Goal: Find specific page/section: Find specific page/section

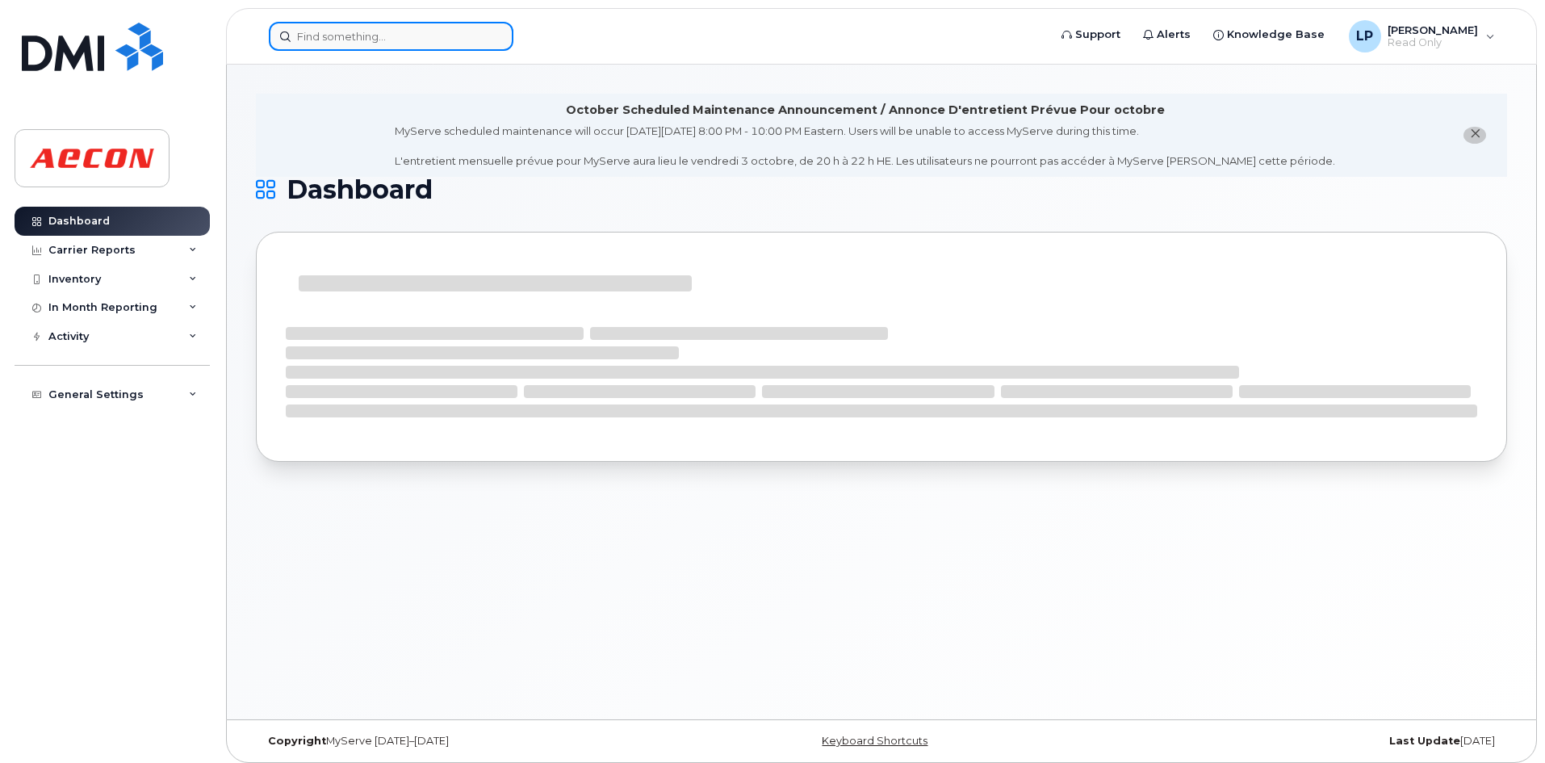
click at [317, 30] on input at bounding box center [391, 36] width 245 height 29
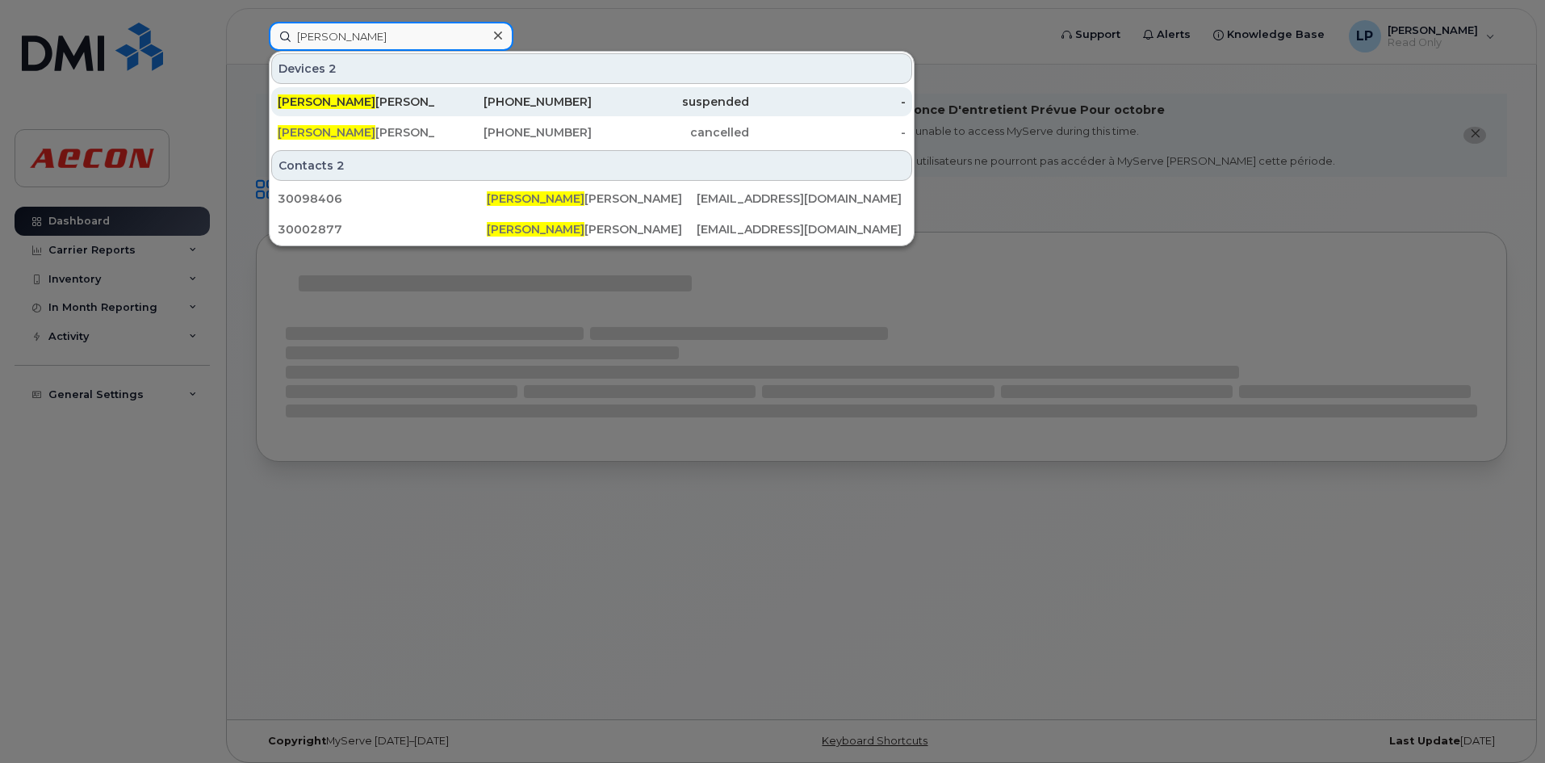
type input "[PERSON_NAME]"
click at [352, 101] on div "[PERSON_NAME] [PERSON_NAME]" at bounding box center [356, 102] width 157 height 16
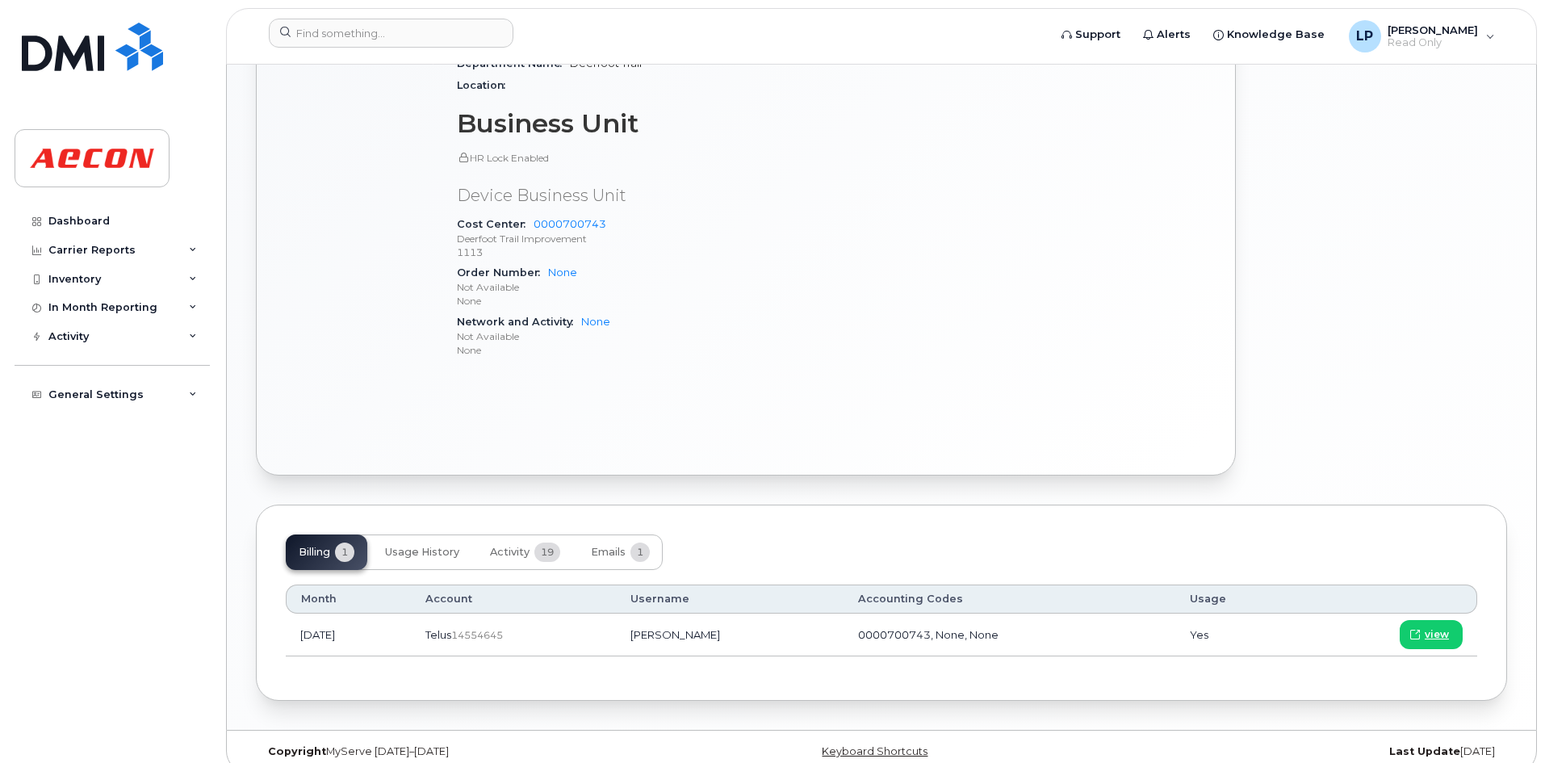
scroll to position [776, 0]
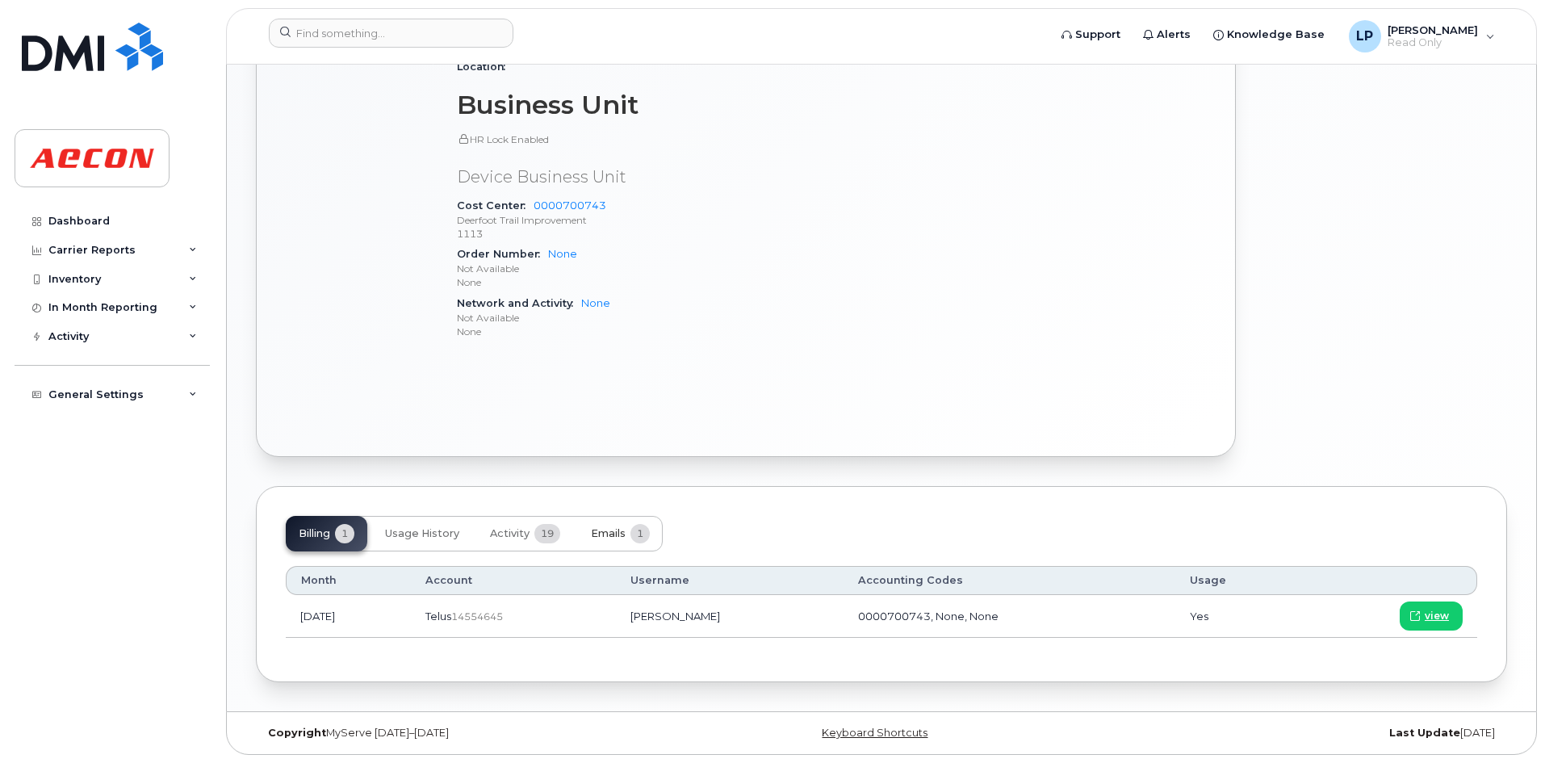
click at [634, 516] on button "Emails 1" at bounding box center [620, 534] width 85 height 36
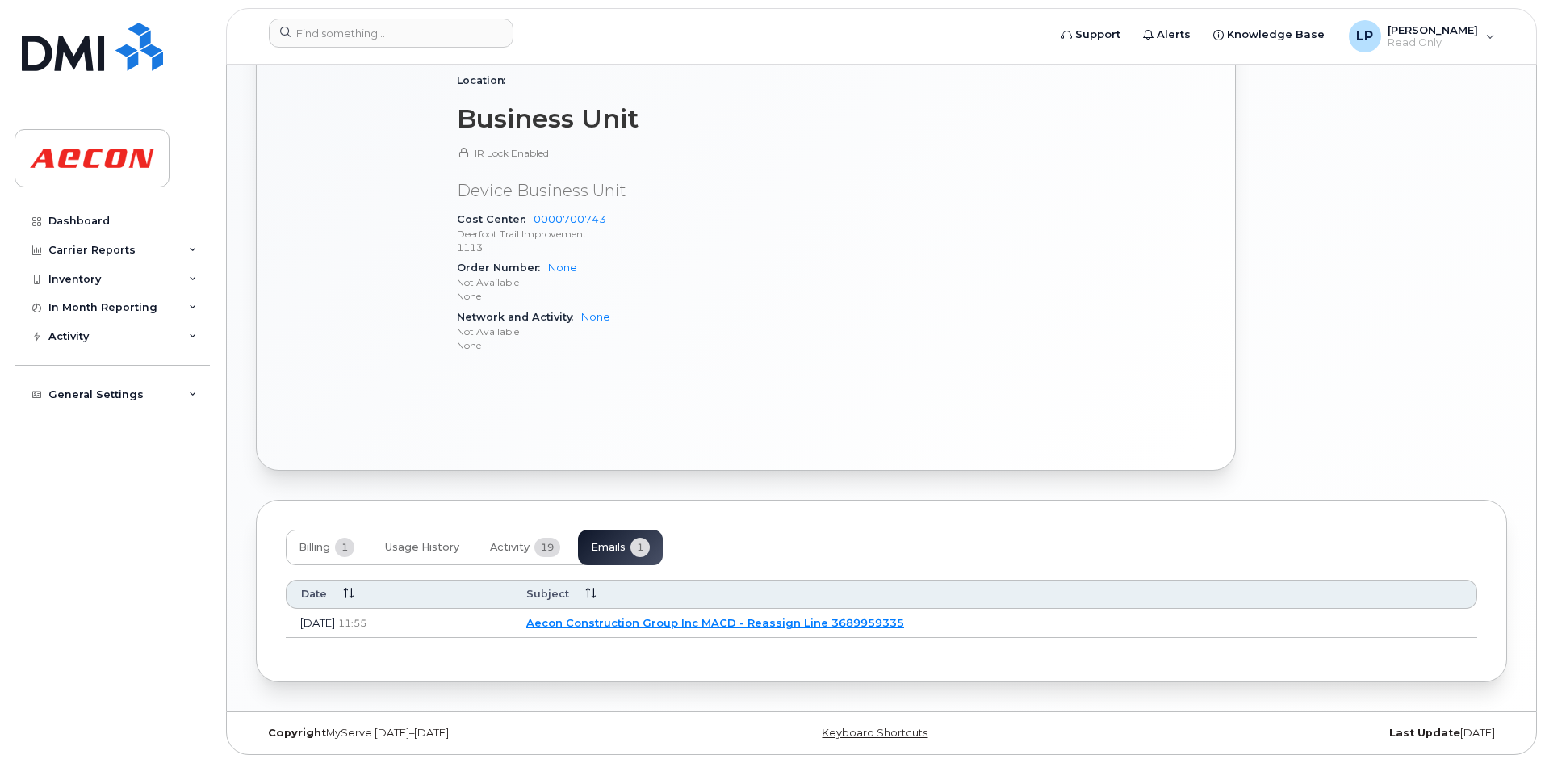
scroll to position [763, 0]
click at [537, 547] on span "19" at bounding box center [547, 546] width 26 height 19
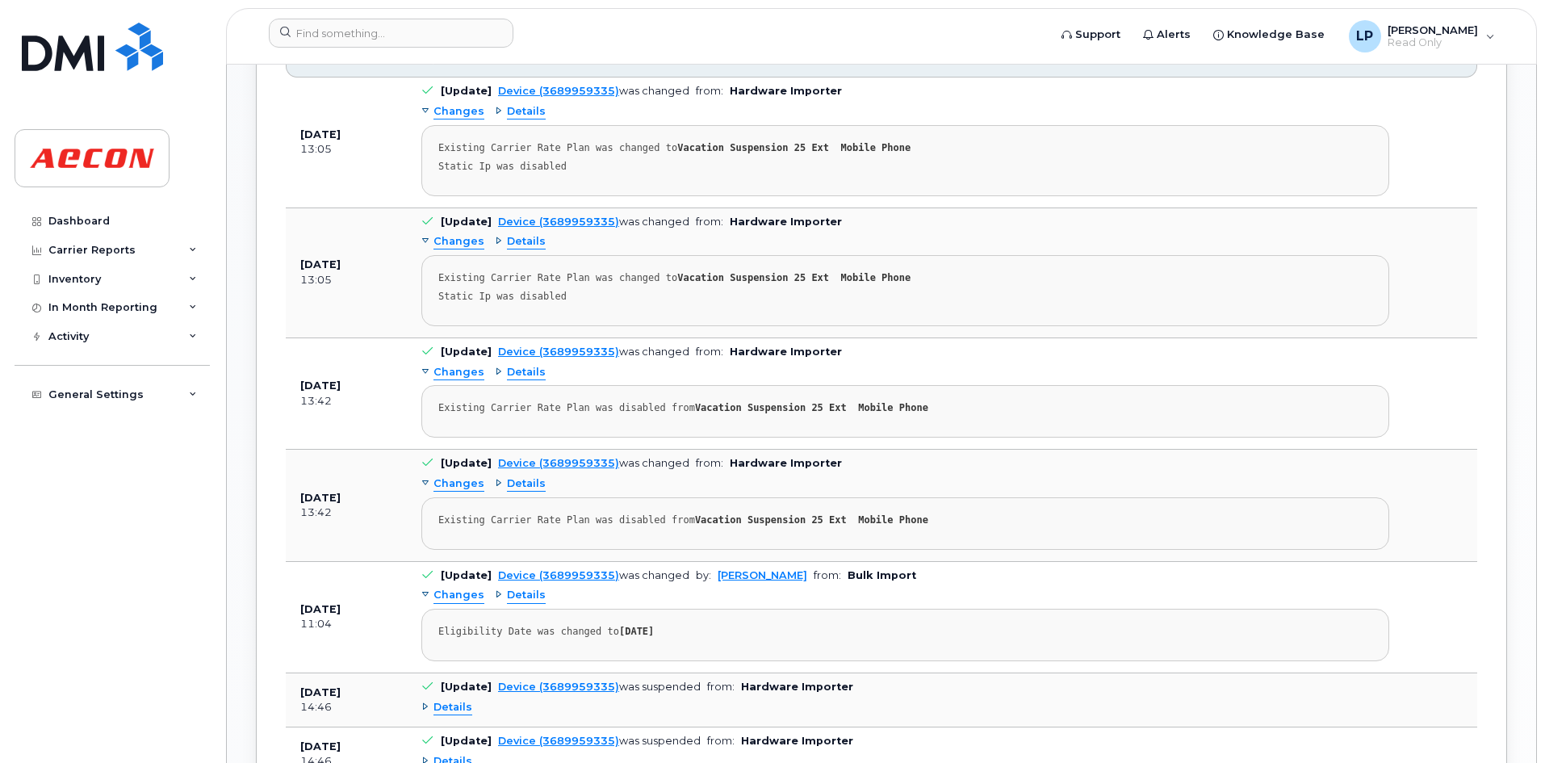
scroll to position [1027, 0]
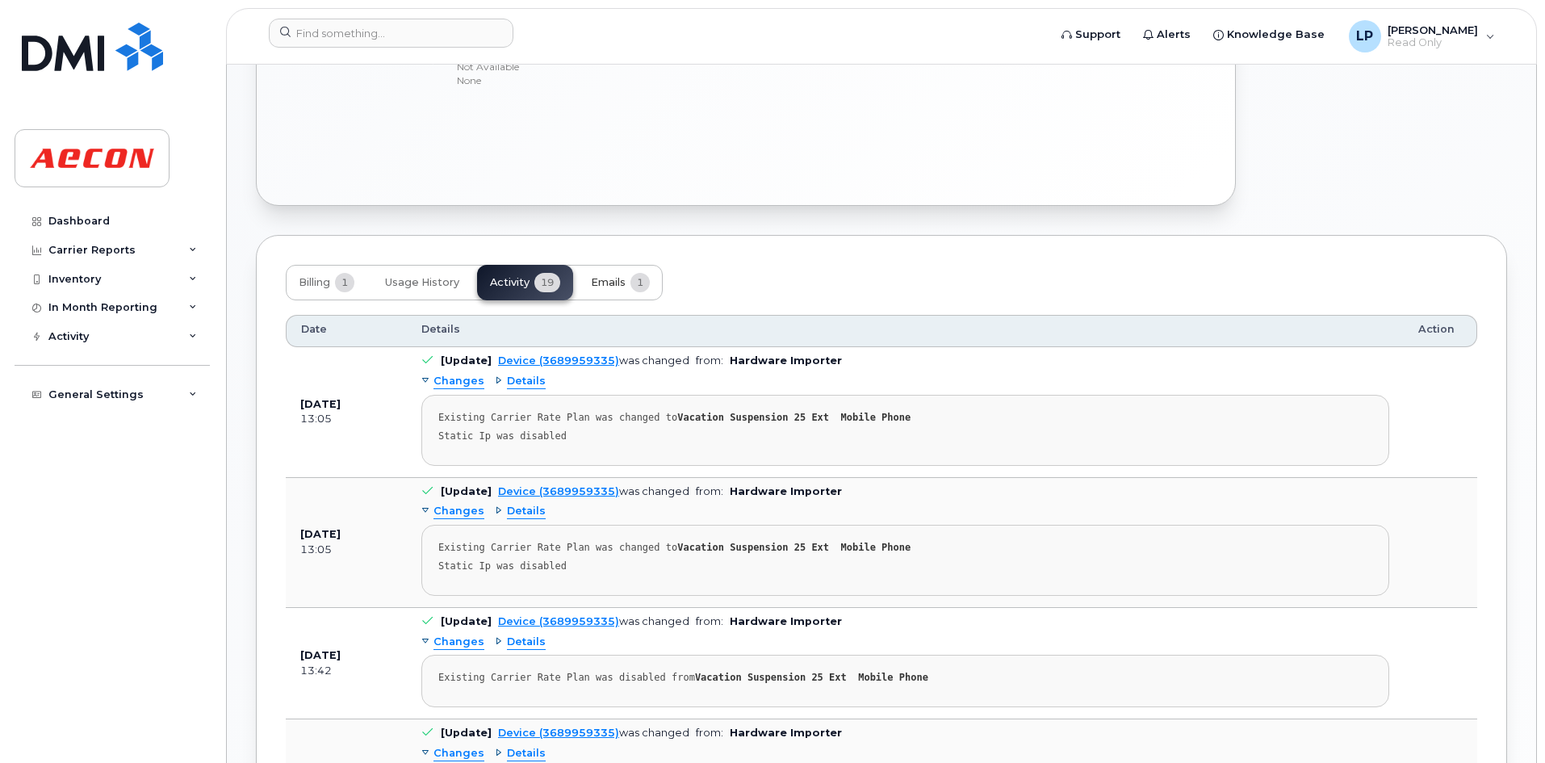
click at [600, 286] on span "Emails" at bounding box center [608, 282] width 35 height 13
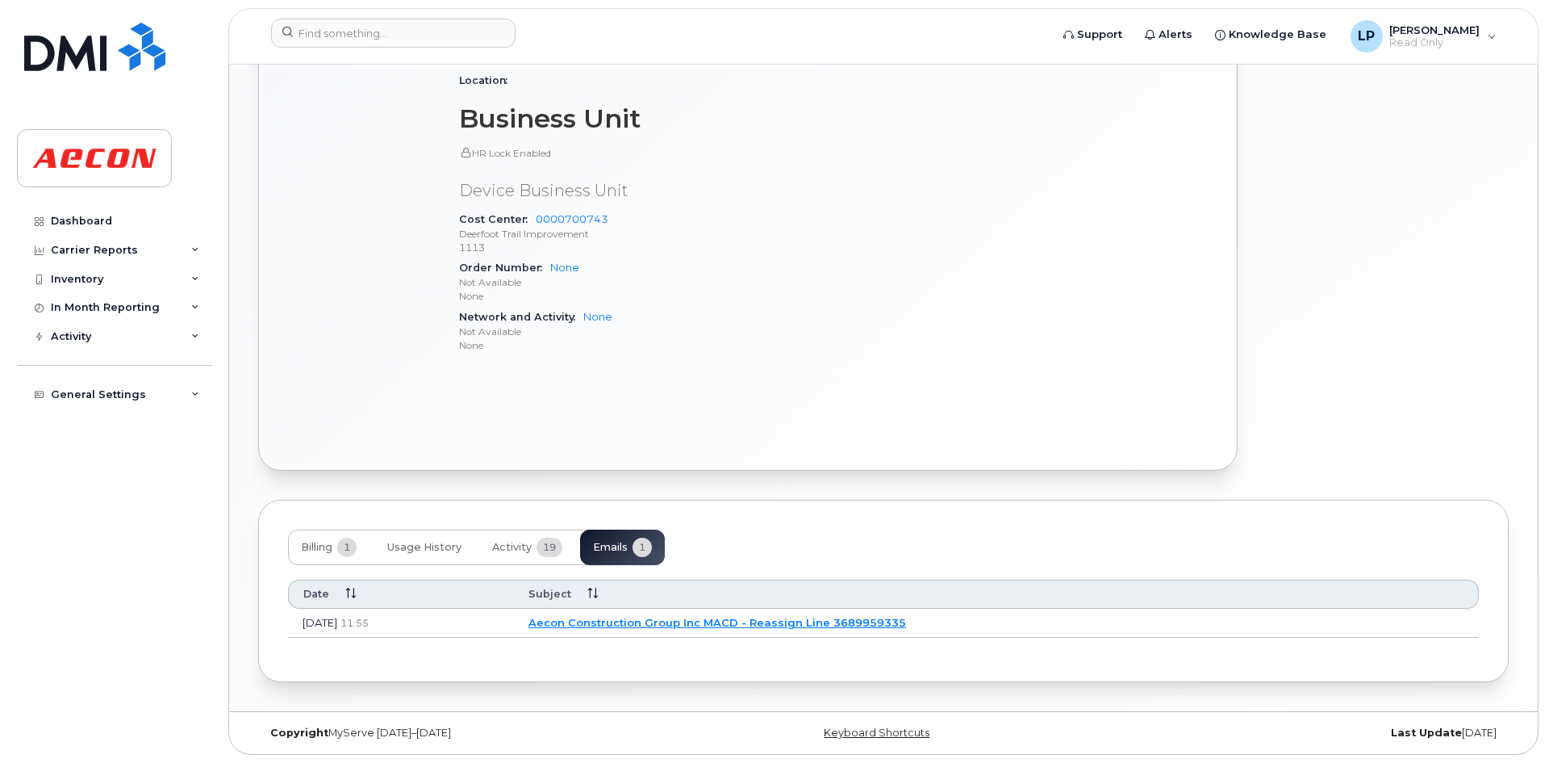
scroll to position [763, 0]
click at [801, 624] on link "Aecon Construction Group Inc MACD - Reassign Line 3689959335" at bounding box center [715, 622] width 378 height 13
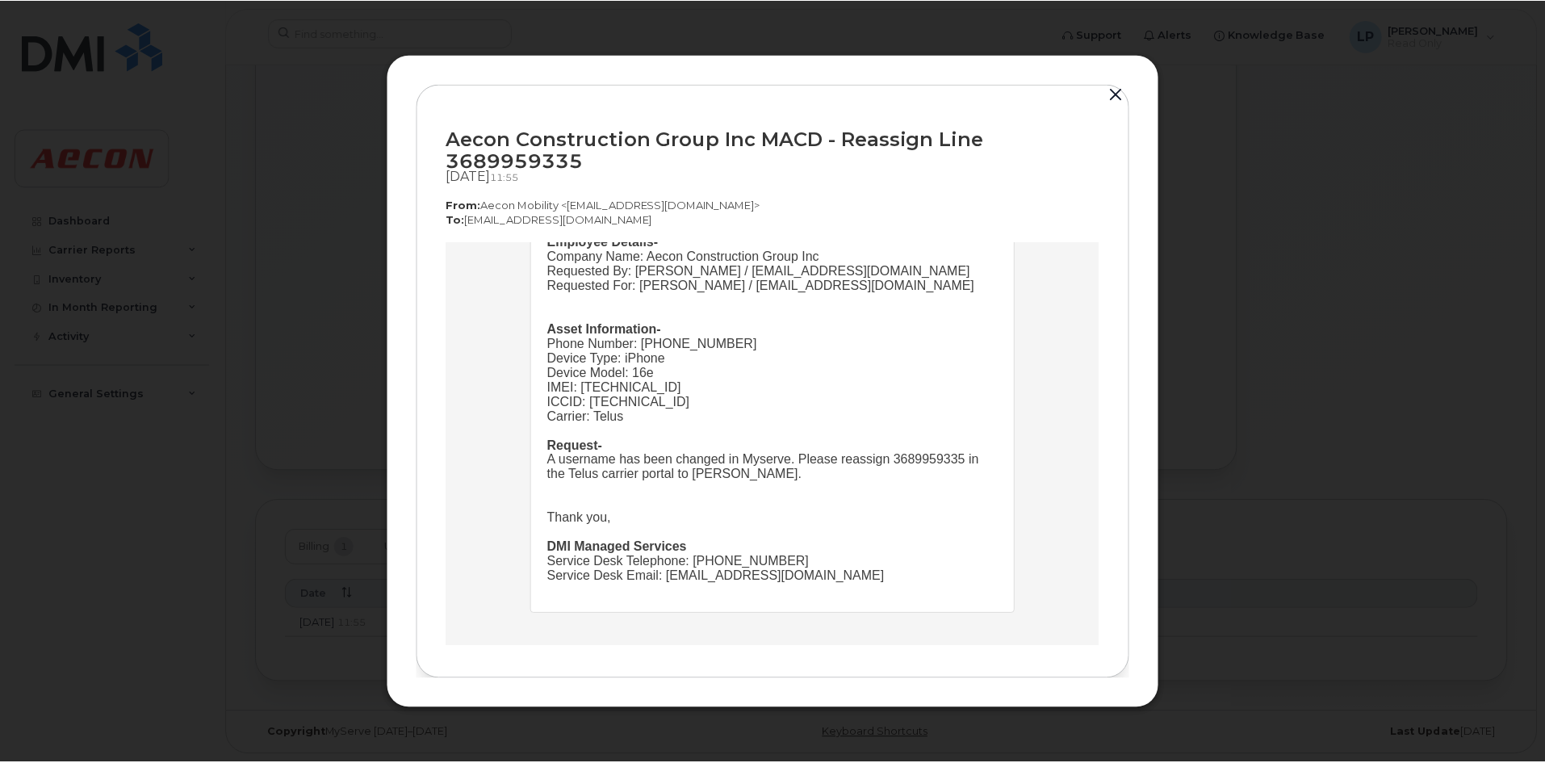
scroll to position [0, 0]
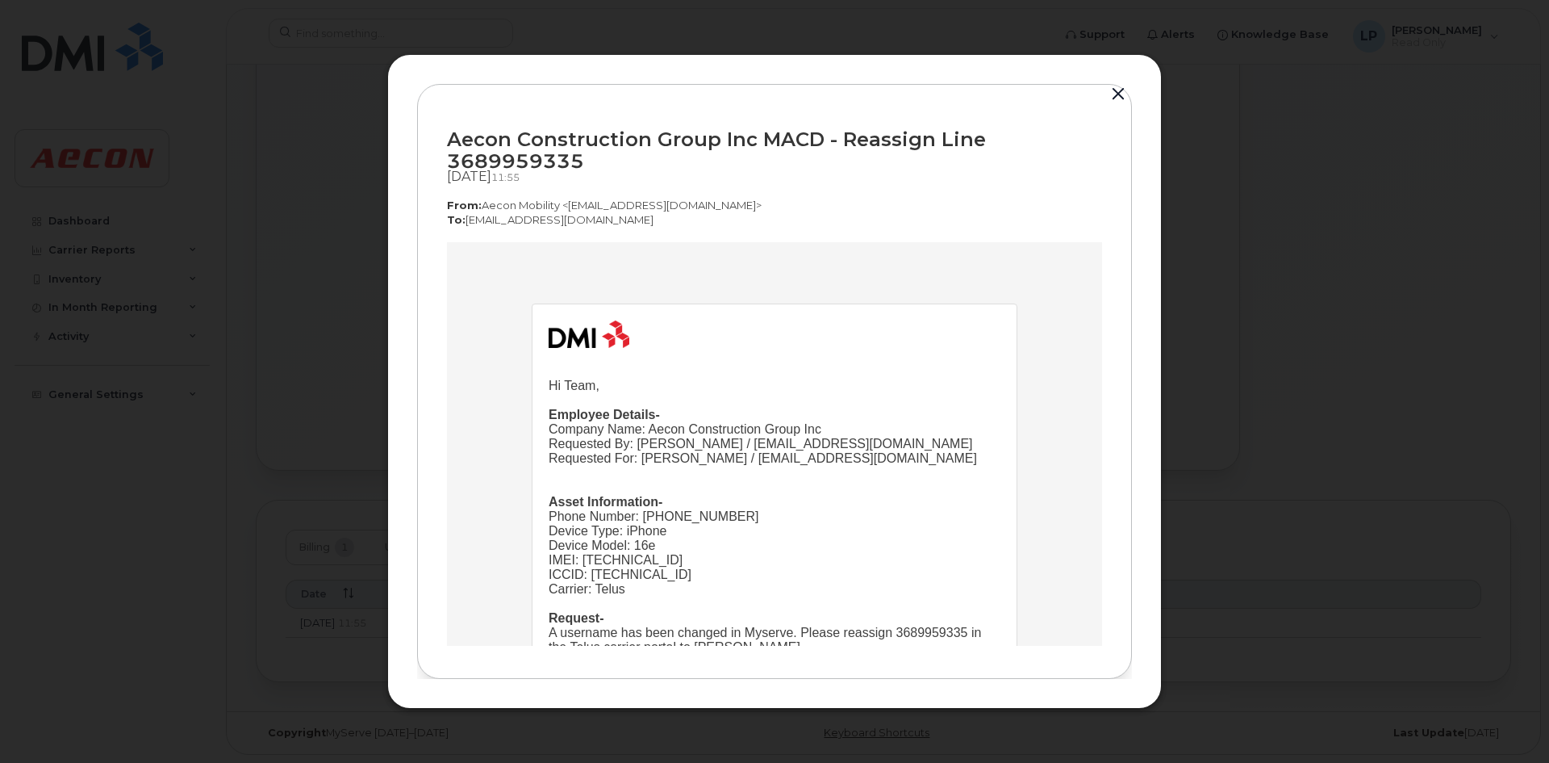
click at [1115, 90] on button "button" at bounding box center [1118, 94] width 24 height 23
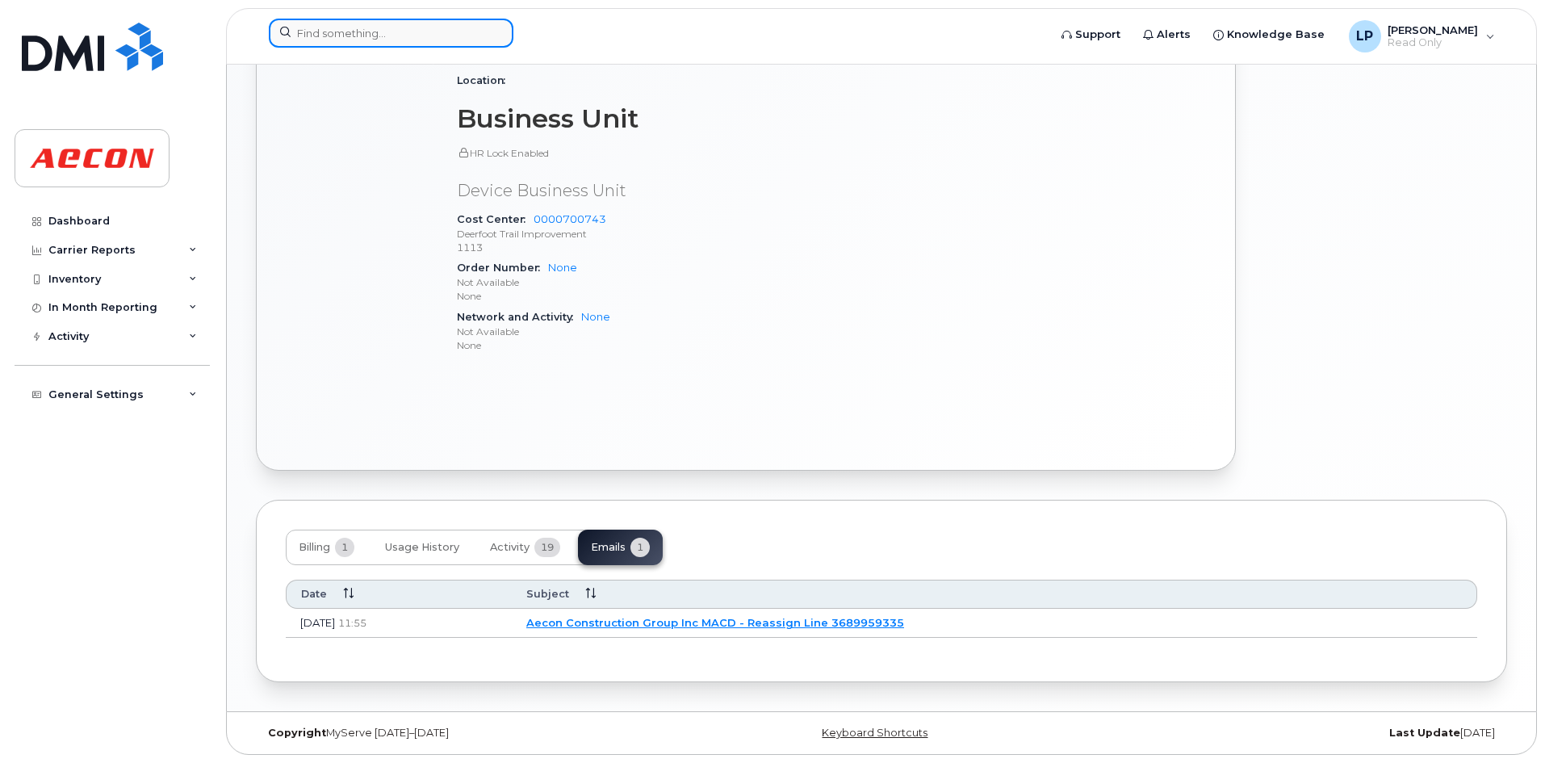
click at [337, 28] on input at bounding box center [391, 33] width 245 height 29
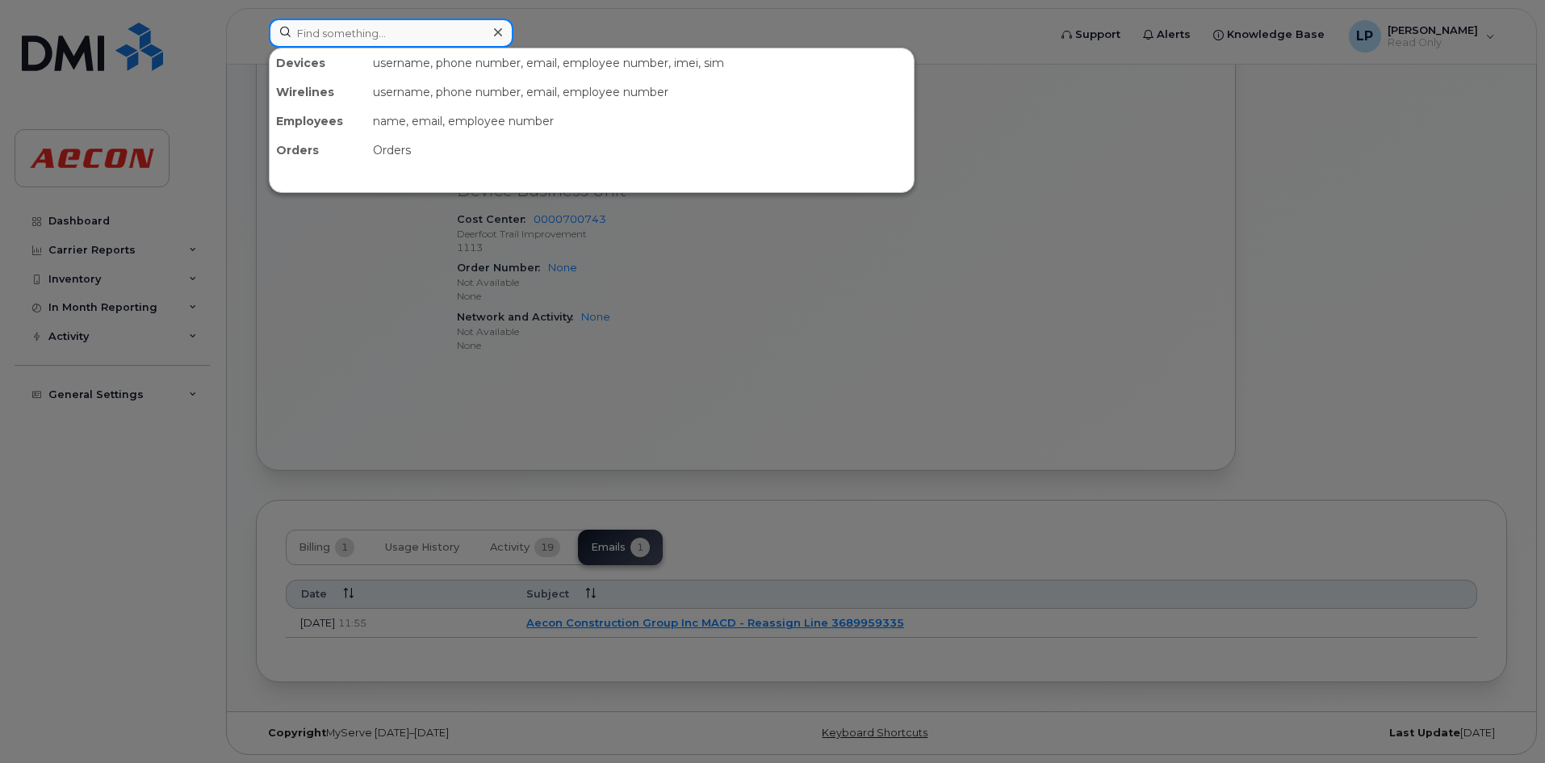
paste input "403 369 7472"
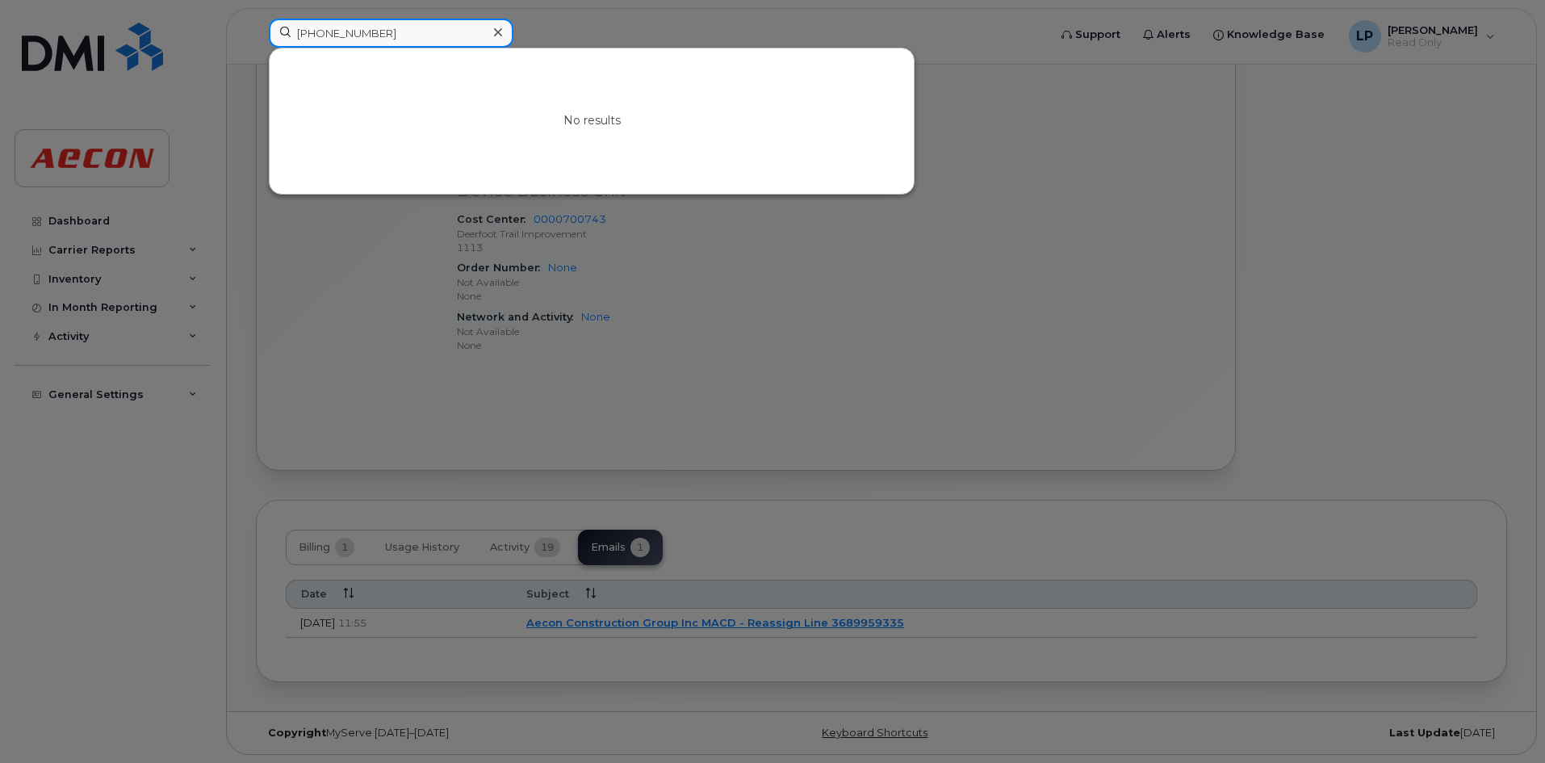
type input "403 369 7472"
click at [872, 470] on div at bounding box center [772, 381] width 1545 height 763
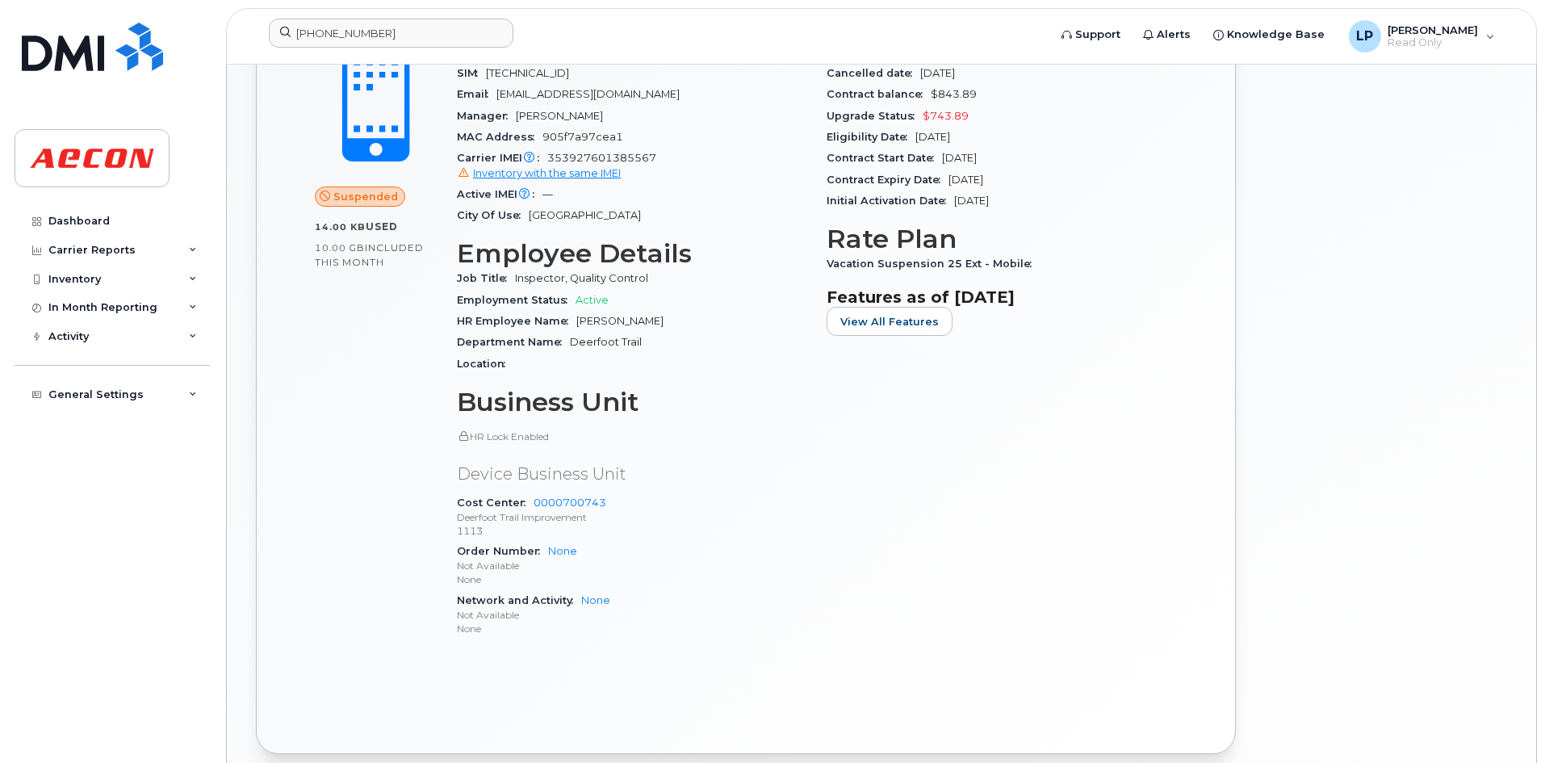
scroll to position [763, 0]
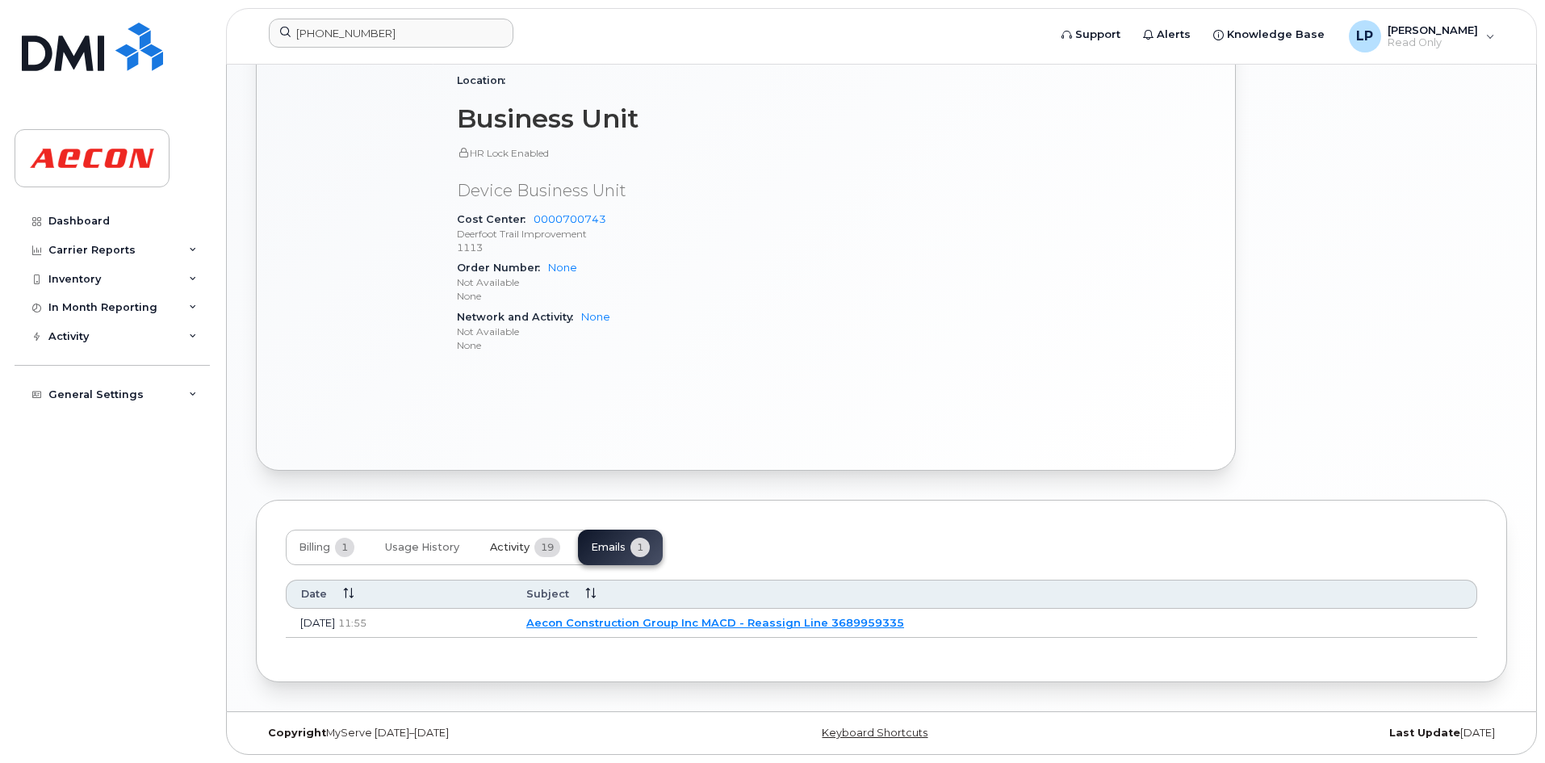
click at [524, 539] on button "Activity 19" at bounding box center [525, 547] width 96 height 36
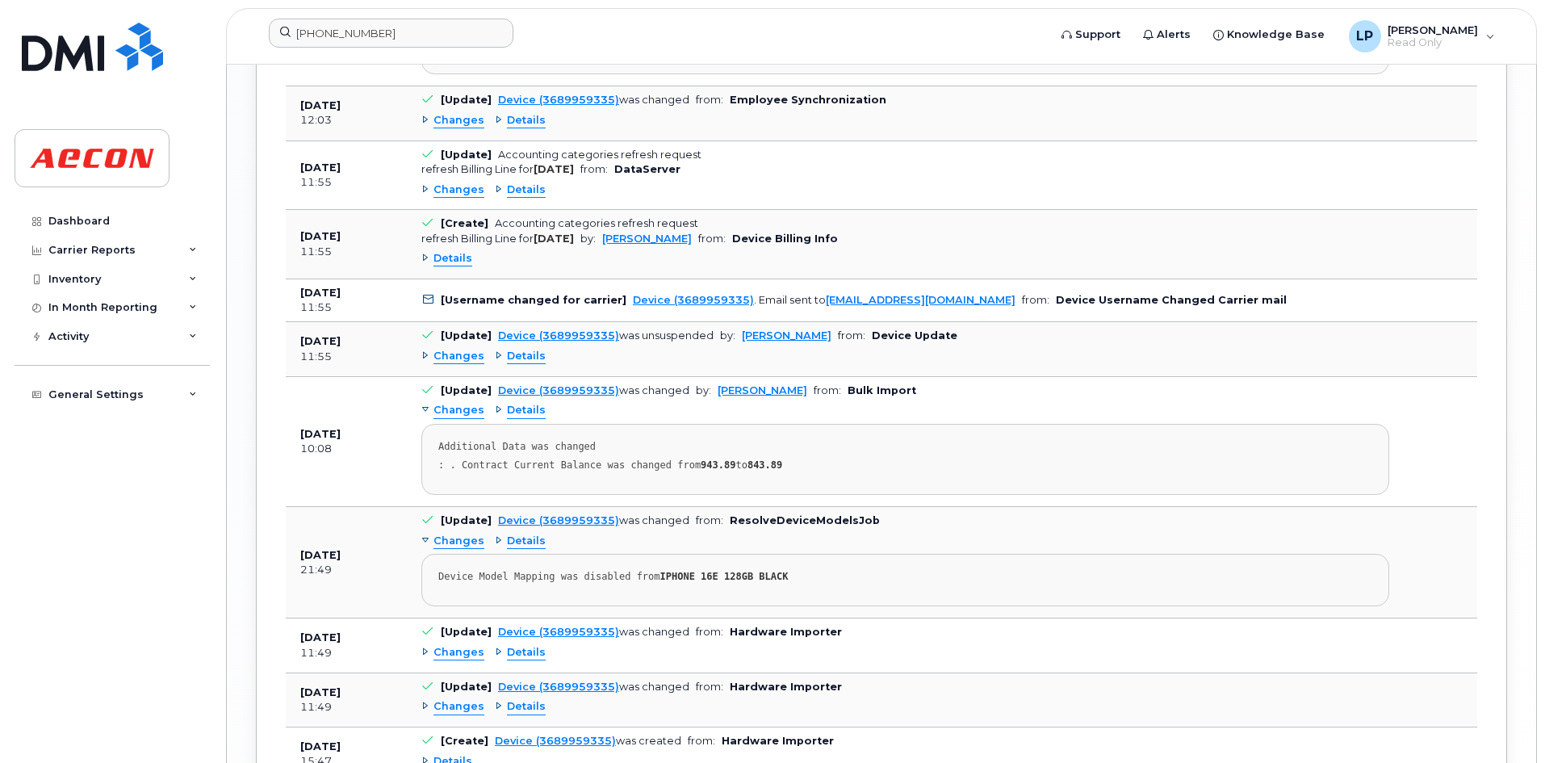
scroll to position [2372, 0]
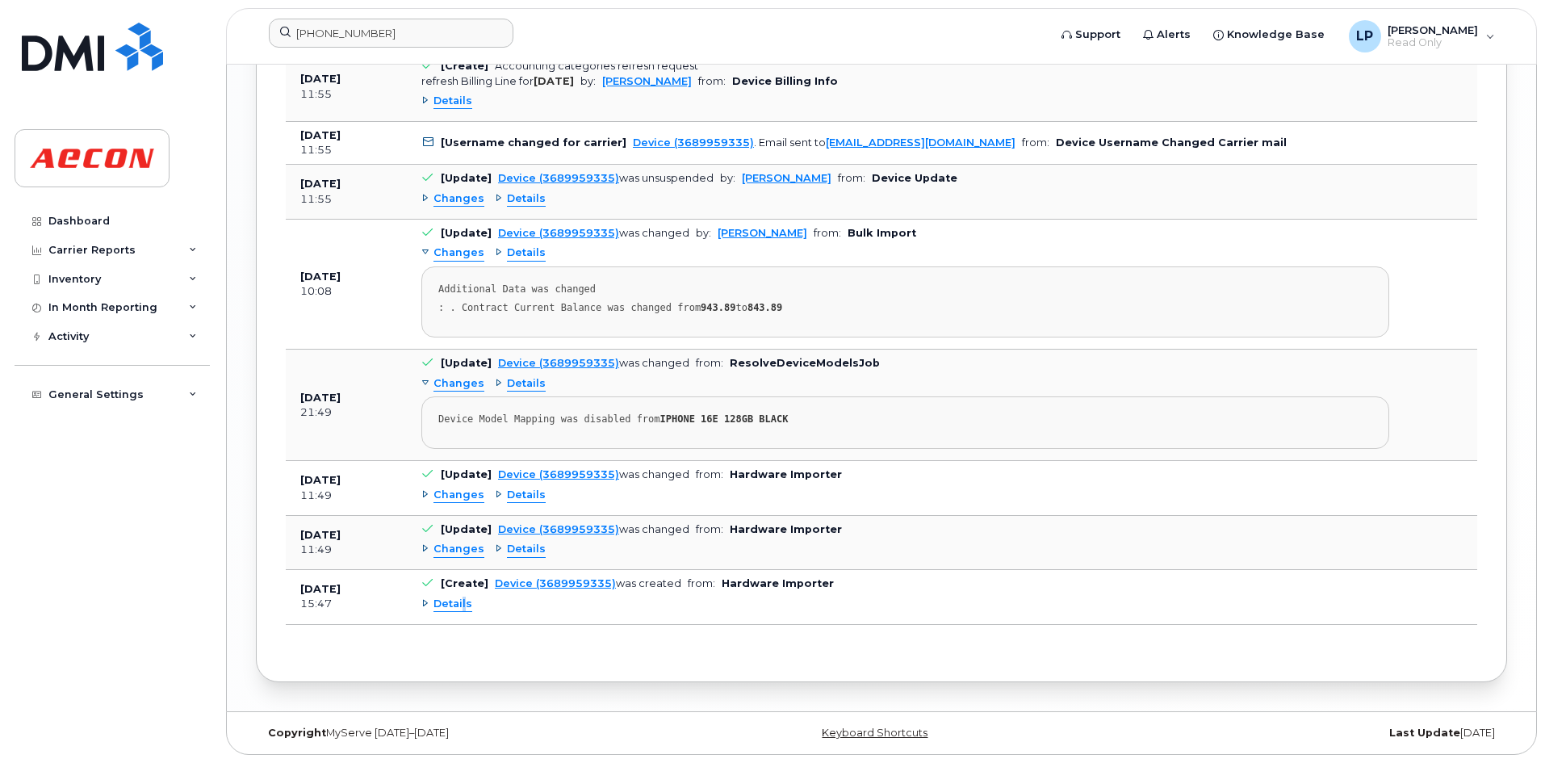
click at [464, 604] on span "Details" at bounding box center [452, 603] width 39 height 15
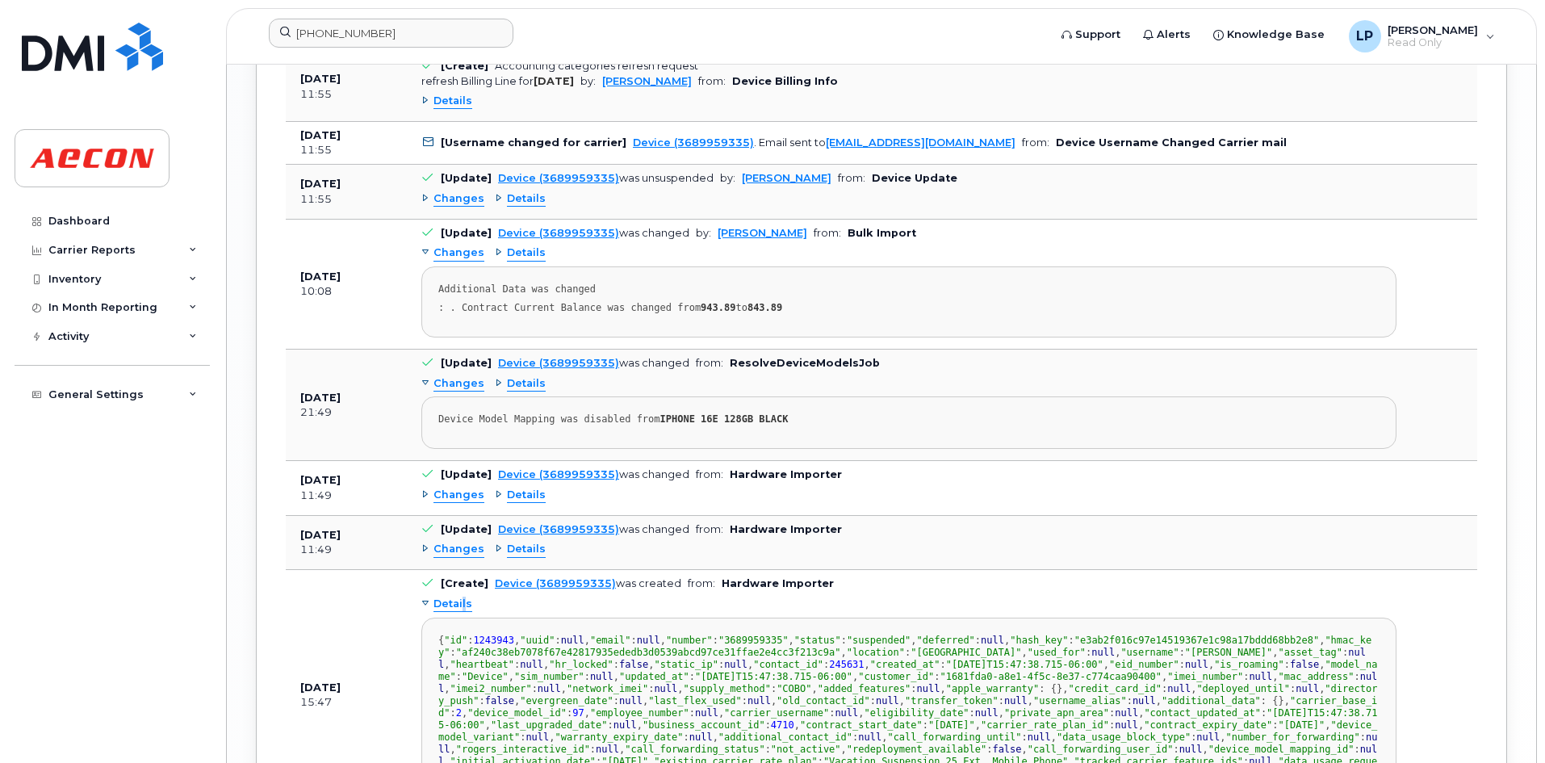
scroll to position [433, 0]
click at [525, 546] on span "Details" at bounding box center [526, 548] width 39 height 15
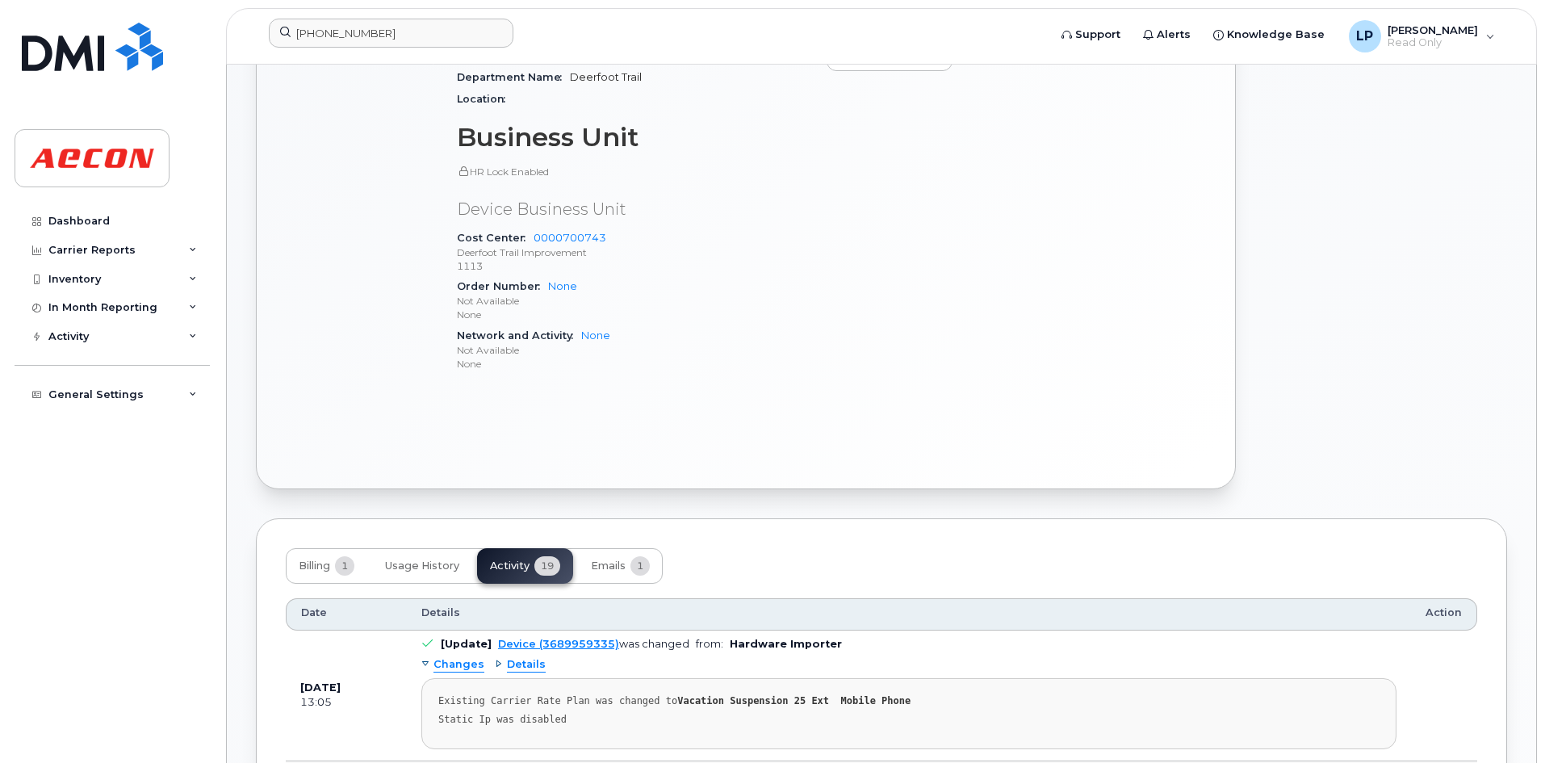
scroll to position [0, 0]
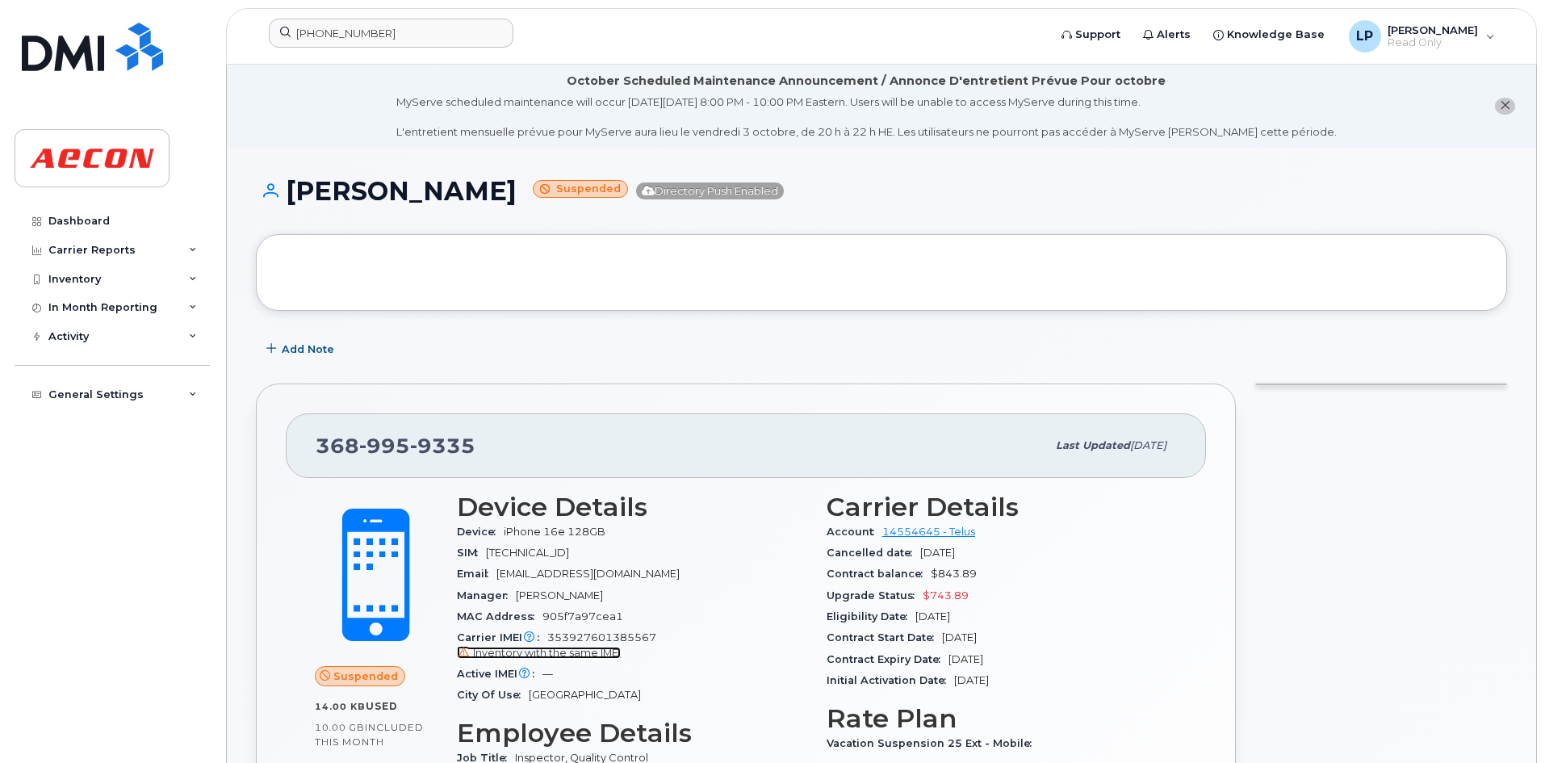
click at [528, 649] on span "Inventory with the same IMEI" at bounding box center [547, 652] width 148 height 12
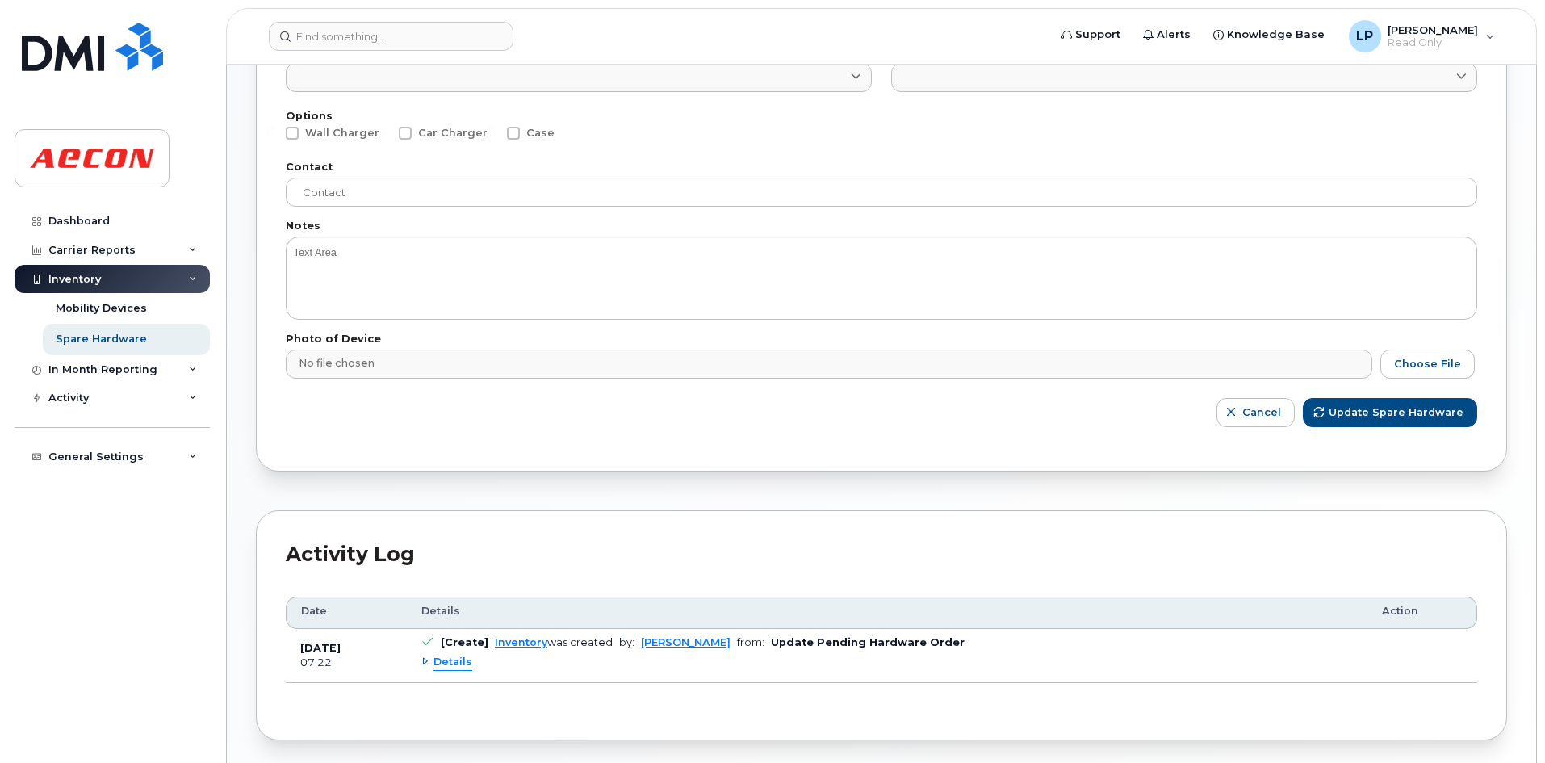
scroll to position [507, 0]
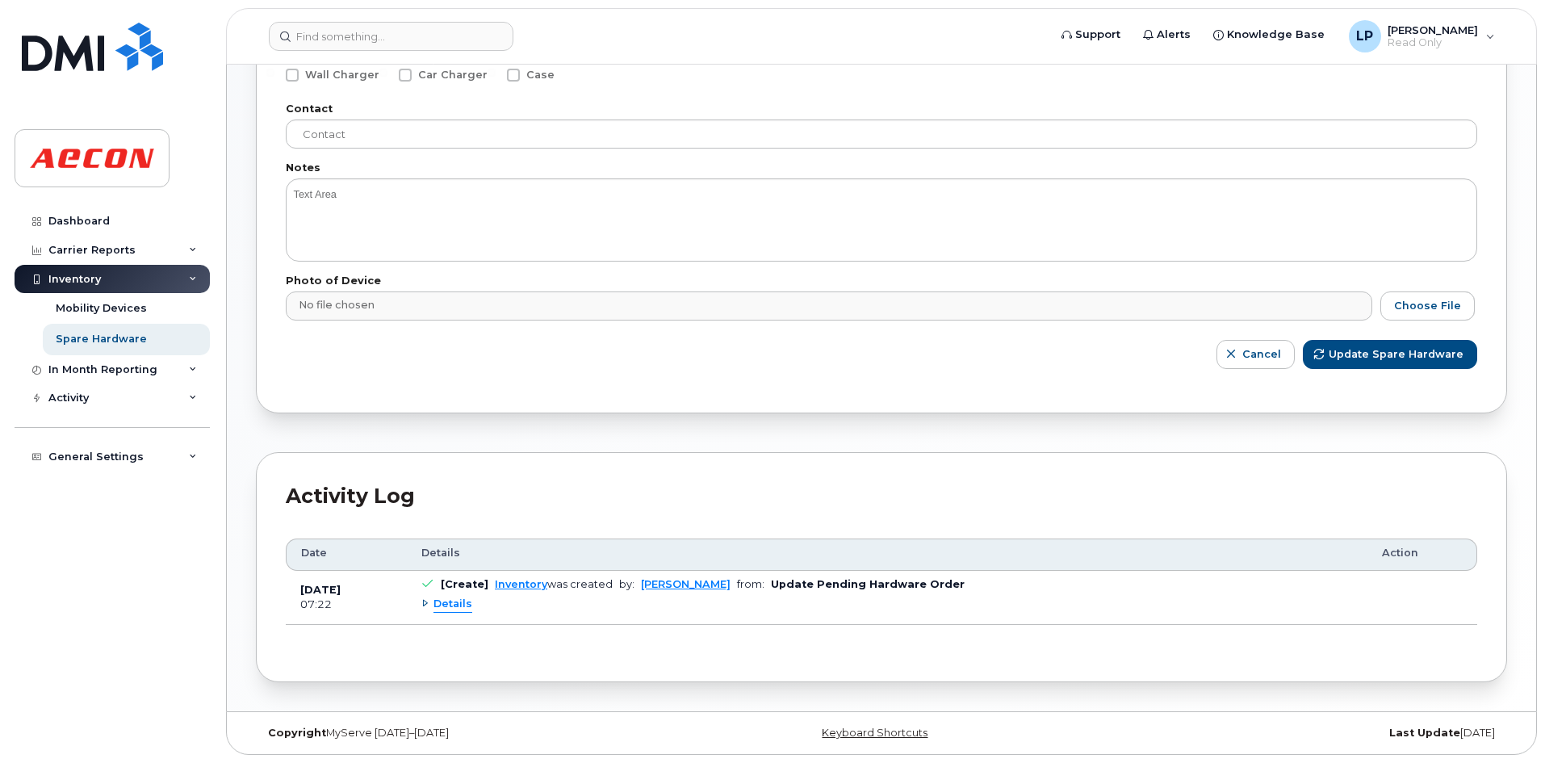
click at [443, 602] on span "Details" at bounding box center [452, 603] width 39 height 15
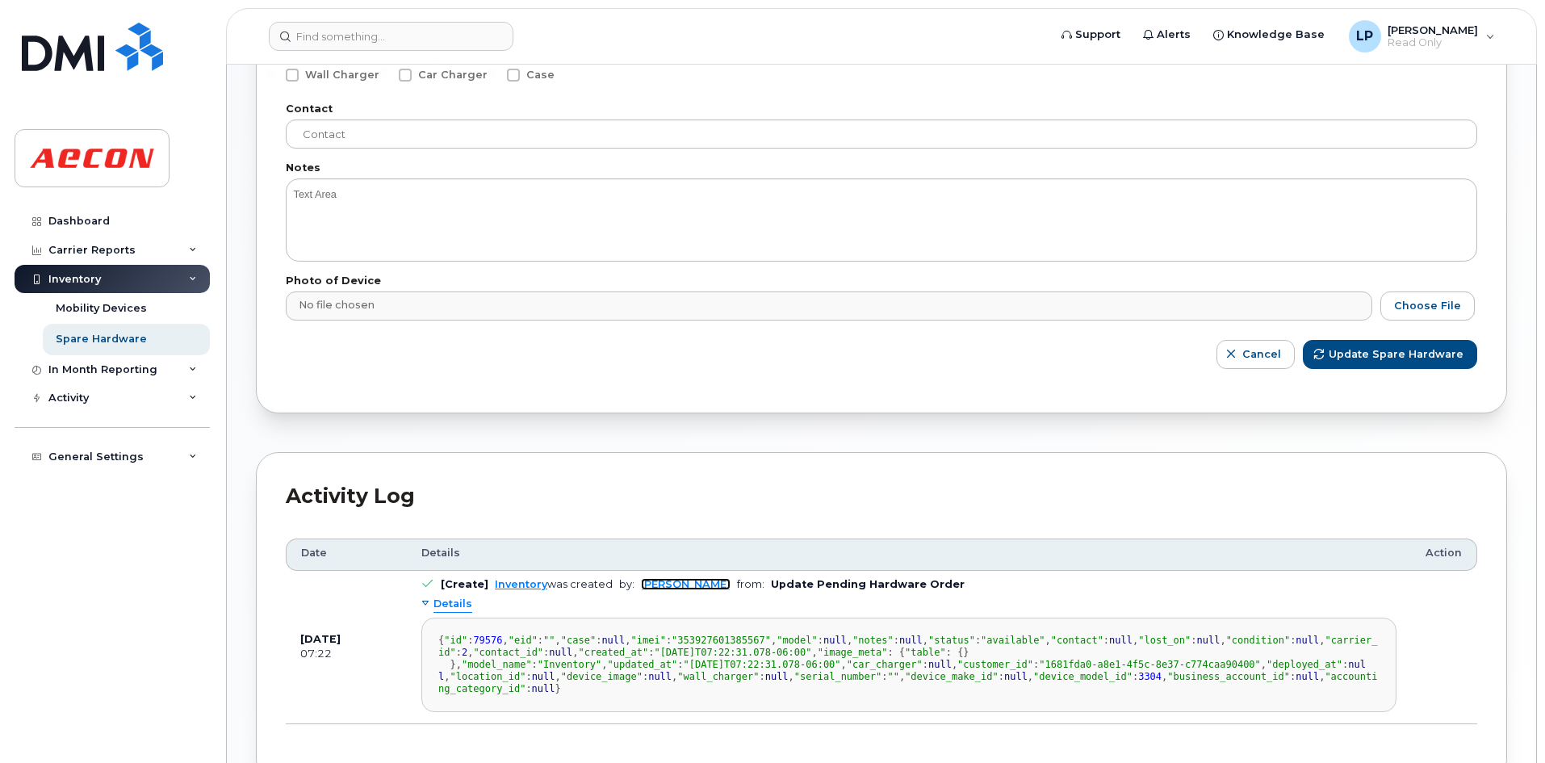
click at [650, 587] on link "Kobe Justice" at bounding box center [686, 584] width 90 height 12
